Goal: Information Seeking & Learning: Find specific fact

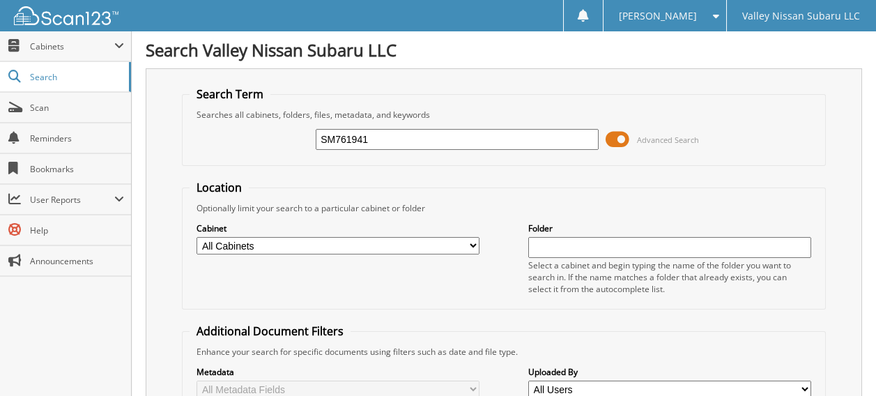
type input "SM761941"
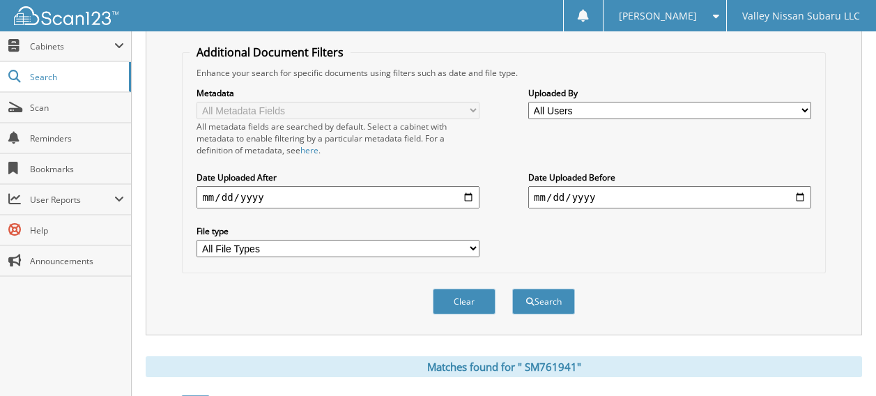
scroll to position [488, 0]
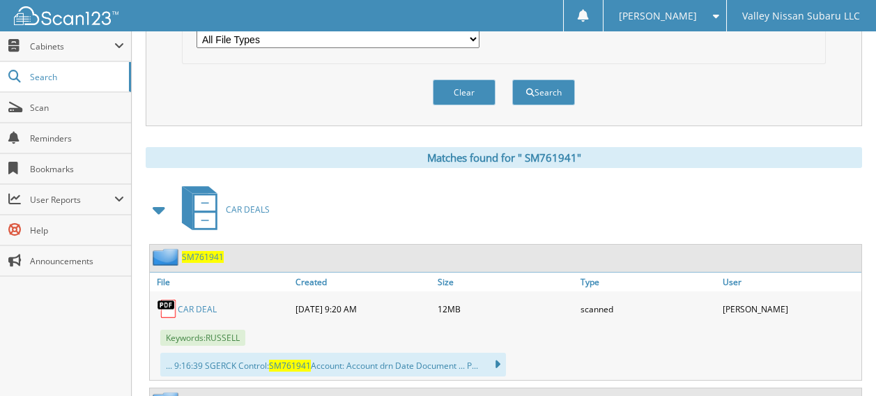
click at [185, 303] on link "C A R D E A L" at bounding box center [197, 309] width 39 height 12
